Goal: Information Seeking & Learning: Learn about a topic

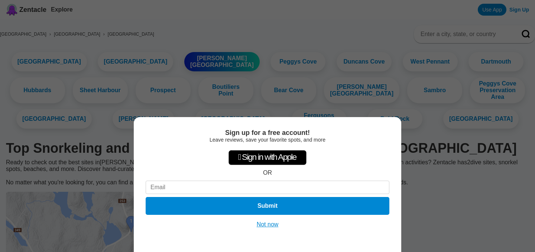
click at [266, 225] on button "Not now" at bounding box center [268, 224] width 26 height 7
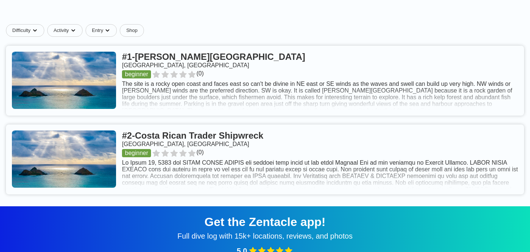
scroll to position [333, 0]
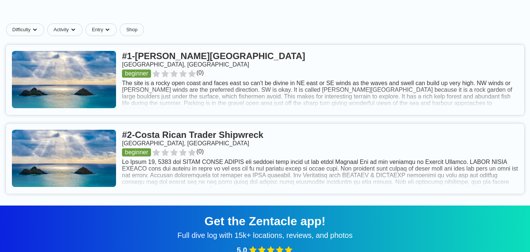
click at [442, 164] on link at bounding box center [265, 159] width 518 height 70
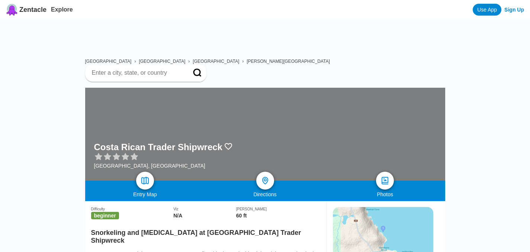
scroll to position [333, 0]
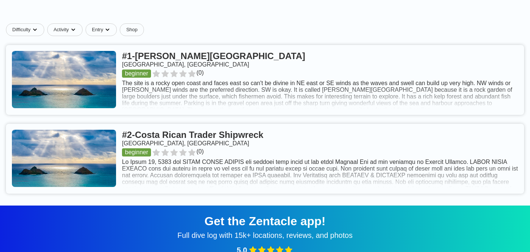
click at [97, 75] on link at bounding box center [265, 80] width 518 height 70
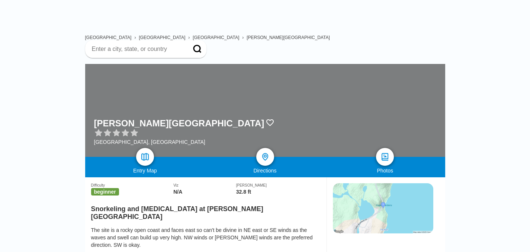
scroll to position [26, 0]
